Goal: Obtain resource: Download file/media

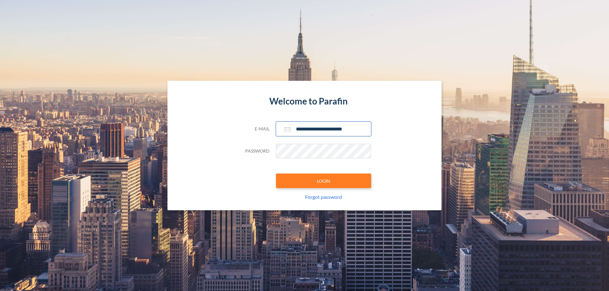
type input "**********"
click at [323, 181] on button "LOGIN" at bounding box center [323, 181] width 95 height 15
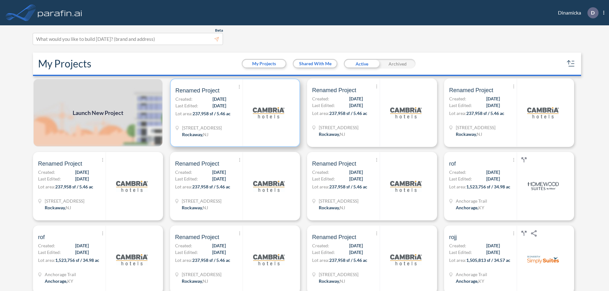
scroll to position [2, 0]
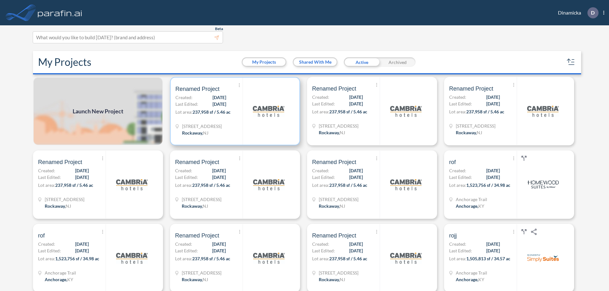
click at [234, 111] on p "Lot area: 237,958 sf / 5.46 ac" at bounding box center [208, 113] width 67 height 9
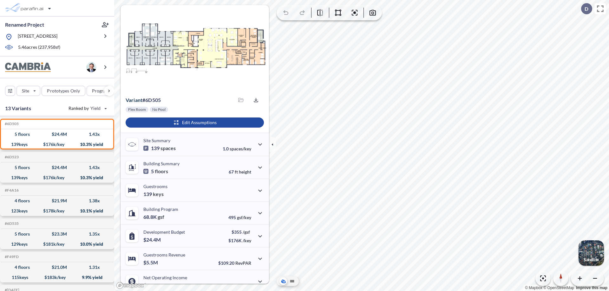
scroll to position [32, 0]
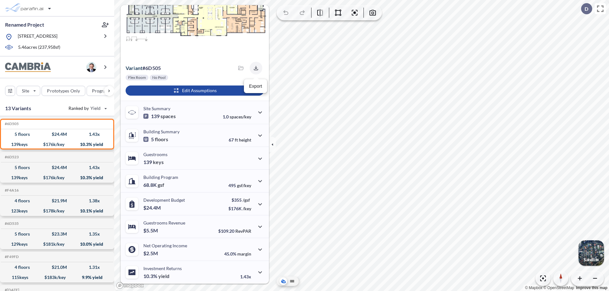
click at [254, 68] on icon "button" at bounding box center [256, 68] width 4 height 4
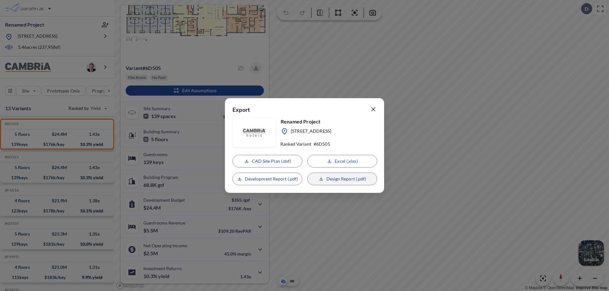
click at [342, 179] on p "Design Report (.pdf)" at bounding box center [346, 179] width 40 height 6
